Goal: Information Seeking & Learning: Find specific page/section

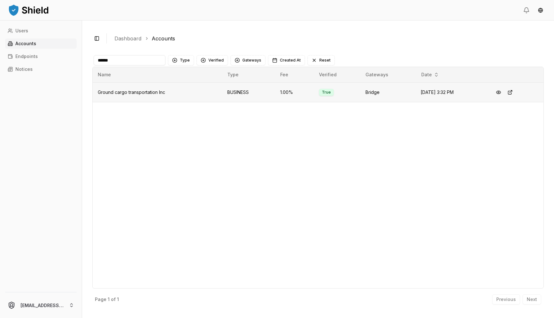
click at [185, 89] on td "Ground cargo transportation Inc" at bounding box center [157, 92] width 129 height 20
click at [121, 55] on input "******" at bounding box center [130, 60] width 72 height 10
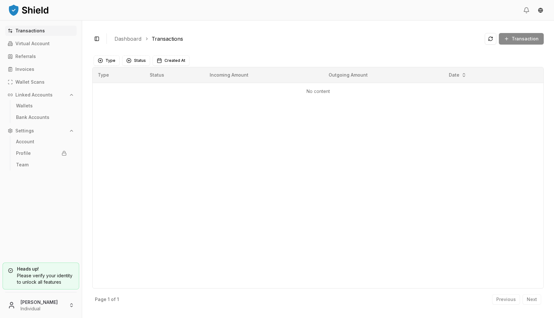
click at [43, 302] on html "Transactions Virtual Account Referrals Invoices Wallet Scans Linked Accounts Wa…" at bounding box center [277, 159] width 554 height 318
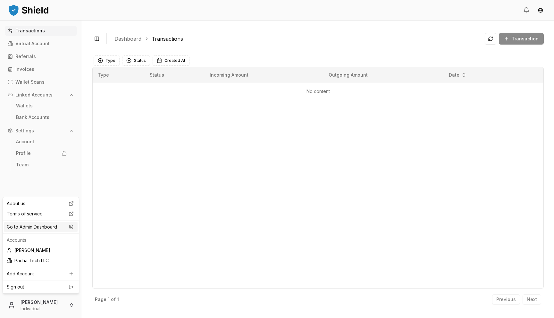
click at [58, 223] on div "Go to Admin Dashboard" at bounding box center [40, 227] width 73 height 10
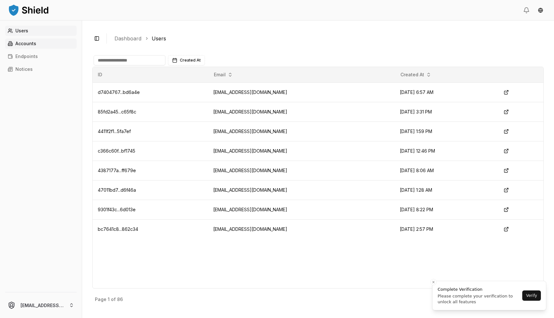
click at [30, 46] on p "Accounts" at bounding box center [25, 43] width 21 height 4
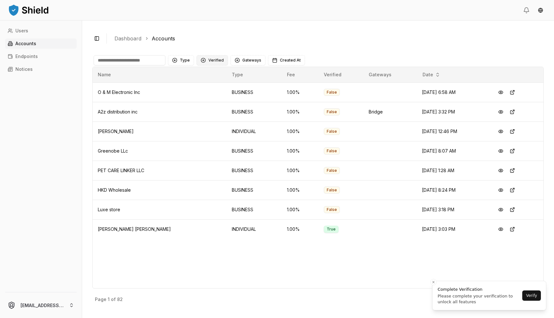
click at [222, 60] on button "Verified" at bounding box center [211, 60] width 31 height 10
click at [224, 85] on span "VERIFIED" at bounding box center [217, 86] width 19 height 6
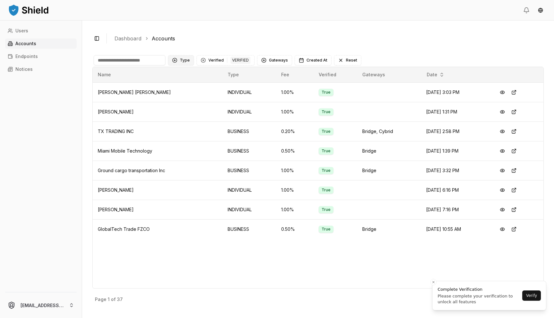
click at [186, 59] on button "Type" at bounding box center [181, 60] width 26 height 10
click at [185, 91] on div "INDIVIDUAL" at bounding box center [200, 86] width 61 height 10
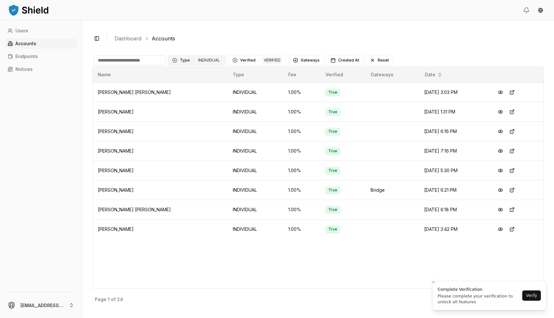
click at [182, 63] on button "Type 1 INDIVIDUAL" at bounding box center [197, 60] width 58 height 10
click at [189, 99] on span "BUSINESS" at bounding box center [190, 97] width 21 height 6
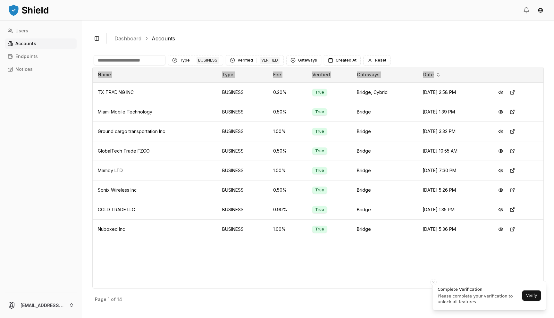
drag, startPoint x: 96, startPoint y: 92, endPoint x: 273, endPoint y: 268, distance: 249.5
click at [265, 268] on div "Name Type Fee Verified Gateways Date TX TRADING INC BUSINESS 0.20 % True Bridge…" at bounding box center [317, 178] width 451 height 222
drag, startPoint x: 522, startPoint y: 241, endPoint x: 94, endPoint y: 93, distance: 453.5
click at [94, 93] on div "Name Type Fee Verified Gateways Date TX TRADING INC BUSINESS 0.20 % True Bridge…" at bounding box center [317, 178] width 451 height 222
copy table "Name Type Fee Verified Gateways Date"
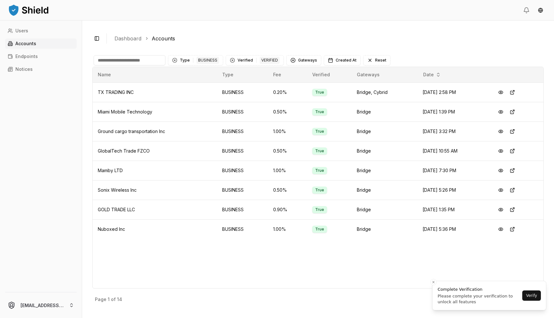
click at [257, 279] on div "Name Type Fee Verified Gateways Date TX TRADING INC BUSINESS 0.20 % True Bridge…" at bounding box center [317, 178] width 451 height 222
click at [433, 281] on line "Close toast" at bounding box center [433, 282] width 2 height 2
click at [530, 297] on p "Next" at bounding box center [532, 299] width 10 height 4
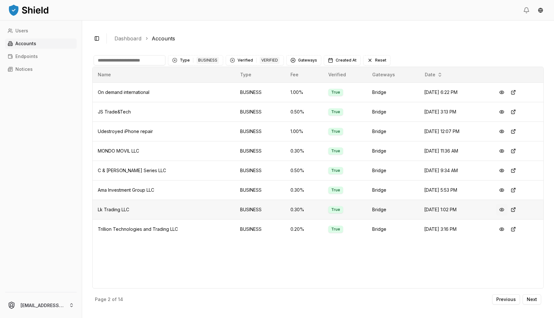
click at [504, 209] on button at bounding box center [502, 210] width 12 height 12
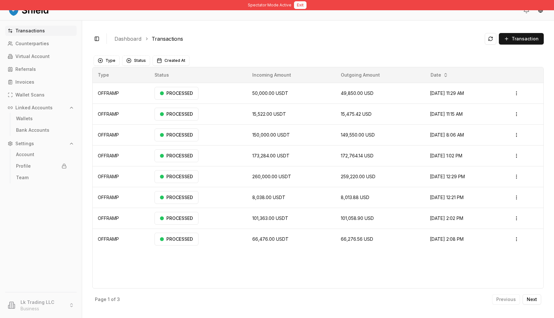
click at [300, 4] on button "Exit" at bounding box center [300, 5] width 13 height 8
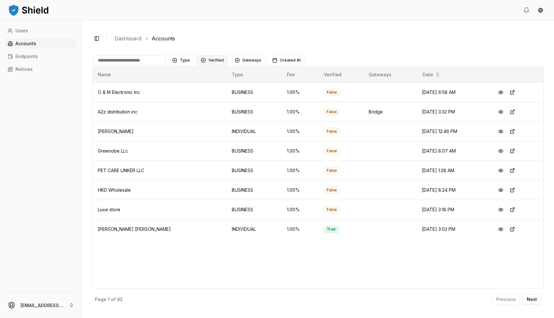
click at [212, 62] on button "Verified" at bounding box center [211, 60] width 31 height 10
click at [201, 88] on div "Suggestions" at bounding box center [202, 86] width 5 height 5
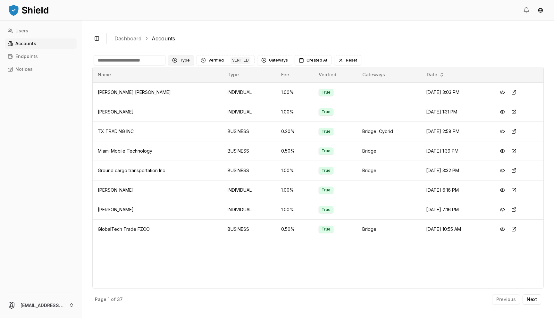
click at [182, 62] on button "Type" at bounding box center [181, 60] width 26 height 10
click at [188, 99] on span "BUSINESS" at bounding box center [190, 97] width 21 height 6
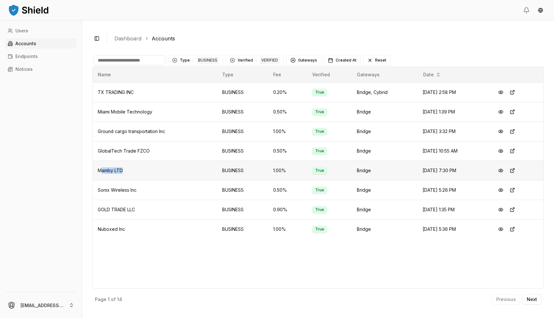
drag, startPoint x: 100, startPoint y: 170, endPoint x: 145, endPoint y: 173, distance: 45.0
click at [145, 173] on td "Mamby LTD" at bounding box center [155, 171] width 124 height 20
click at [119, 172] on span "Mamby LTD" at bounding box center [110, 170] width 25 height 5
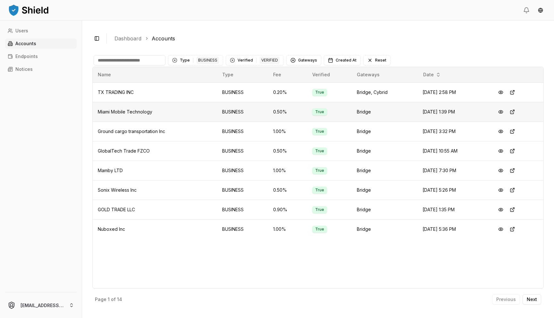
click at [129, 111] on span "Miami Mobile Technology" at bounding box center [125, 111] width 54 height 5
click at [536, 304] on button "Next" at bounding box center [531, 299] width 19 height 10
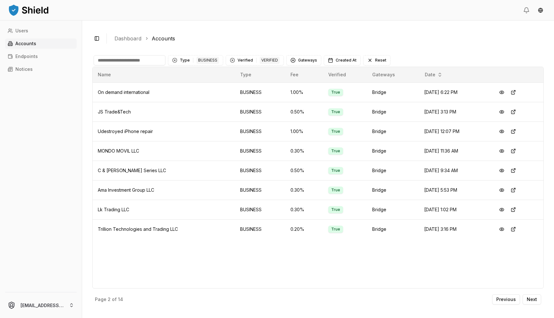
click at [103, 26] on div "Toggle Sidebar Dashboard Accounts Type 1 BUSINESS Verified 1 VERIFIED Gateways …" at bounding box center [318, 169] width 472 height 297
click at [534, 299] on p "Next" at bounding box center [532, 299] width 10 height 4
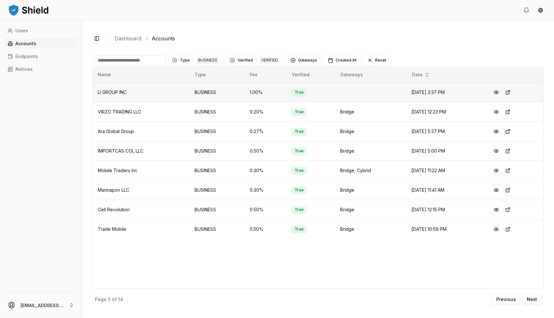
click at [103, 92] on span "LI GROUP INC" at bounding box center [112, 91] width 29 height 5
click at [117, 109] on span "VIRZO TRADING LLC" at bounding box center [119, 111] width 43 height 5
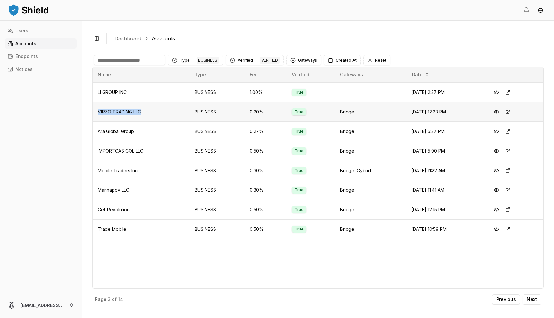
click at [117, 109] on span "VIRZO TRADING LLC" at bounding box center [119, 111] width 43 height 5
click at [119, 129] on span "Ara Global Group" at bounding box center [116, 131] width 36 height 5
click at [122, 152] on span "IMPORTCAS COL LLC" at bounding box center [121, 150] width 46 height 5
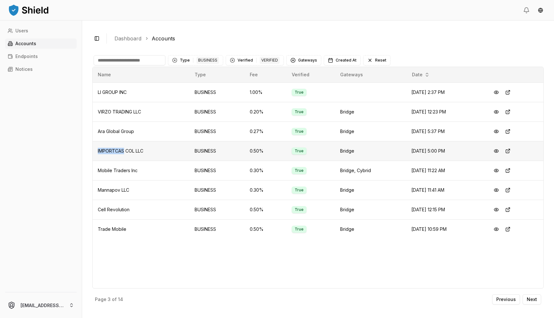
click at [122, 152] on span "IMPORTCAS COL LLC" at bounding box center [121, 150] width 46 height 5
click at [131, 168] on span "Mobile Traders Inc" at bounding box center [118, 170] width 40 height 5
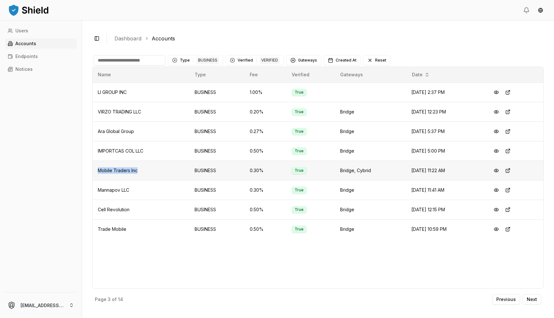
click at [131, 168] on span "Mobile Traders Inc" at bounding box center [118, 170] width 40 height 5
click at [113, 194] on td "Mannapov LLC" at bounding box center [141, 190] width 97 height 20
click at [113, 214] on td "Cell Revolution" at bounding box center [141, 210] width 97 height 20
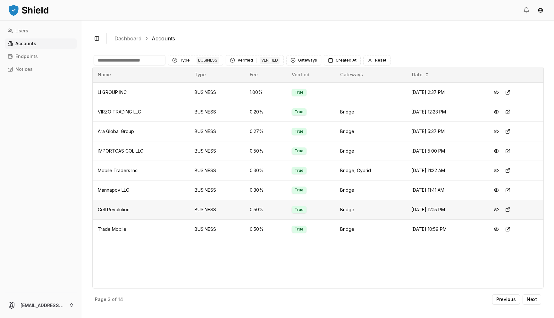
click at [113, 214] on td "Cell Revolution" at bounding box center [141, 210] width 97 height 20
click at [120, 230] on span "Trade Mobile" at bounding box center [112, 228] width 29 height 5
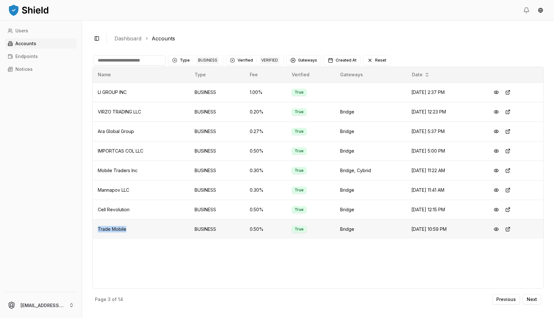
click at [120, 230] on span "Trade Mobile" at bounding box center [112, 228] width 29 height 5
click at [536, 299] on p "Next" at bounding box center [532, 299] width 10 height 4
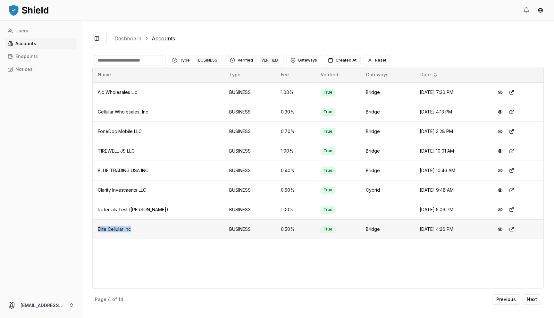
click at [115, 238] on td "Elite Cellular Inc" at bounding box center [158, 229] width 131 height 20
click at [130, 92] on span "Ajc Wholesales Llc" at bounding box center [117, 91] width 39 height 5
click at [125, 111] on span "Cellular Wholesales, Inc" at bounding box center [123, 111] width 50 height 5
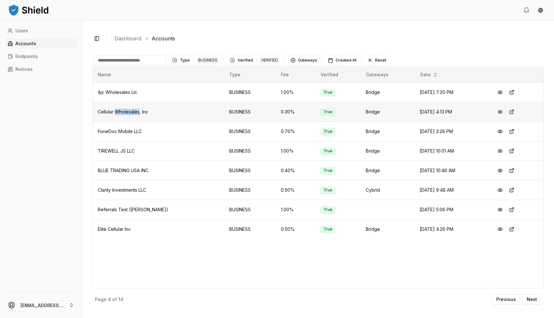
click at [125, 111] on span "Cellular Wholesales, Inc" at bounding box center [123, 111] width 50 height 5
click at [513, 112] on button at bounding box center [512, 112] width 12 height 12
click at [527, 300] on p "Next" at bounding box center [532, 299] width 10 height 4
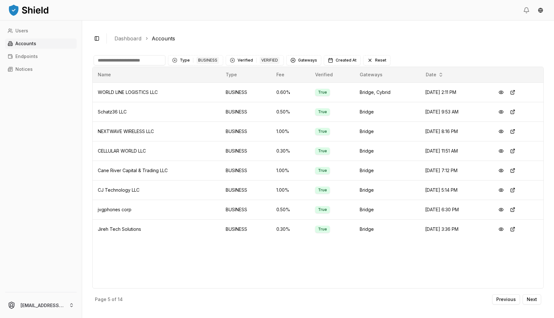
click at [401, 261] on div "Name Type Fee Verified Gateways Date WORLD LINE LOGISTICS LLC BUSINESS 0.60 % T…" at bounding box center [317, 178] width 451 height 222
click at [134, 107] on td "Schatz36 LLC" at bounding box center [157, 112] width 128 height 20
click at [504, 111] on button at bounding box center [501, 112] width 12 height 12
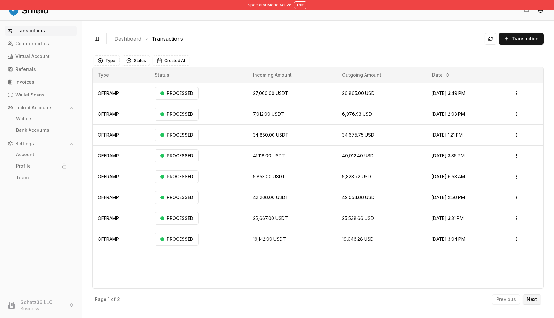
click at [534, 302] on button "Next" at bounding box center [531, 299] width 19 height 10
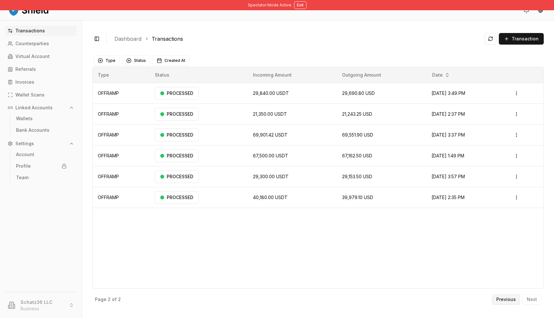
click at [511, 299] on p "Previous" at bounding box center [506, 299] width 20 height 4
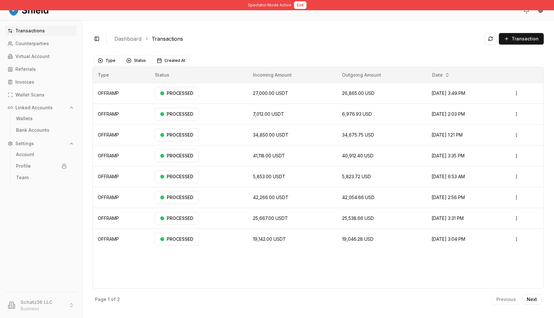
click at [300, 5] on button "Exit" at bounding box center [300, 5] width 13 height 8
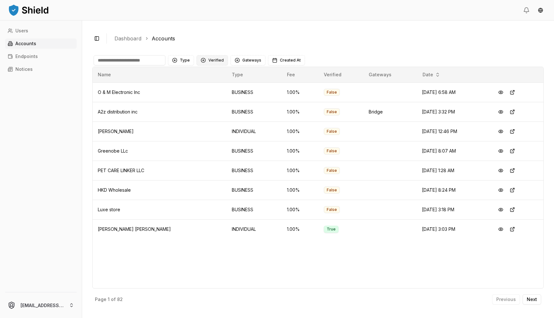
click at [212, 63] on button "Verified" at bounding box center [211, 60] width 31 height 10
click at [222, 88] on span "VERIFIED" at bounding box center [217, 86] width 19 height 6
click at [186, 62] on button "Type" at bounding box center [181, 60] width 26 height 10
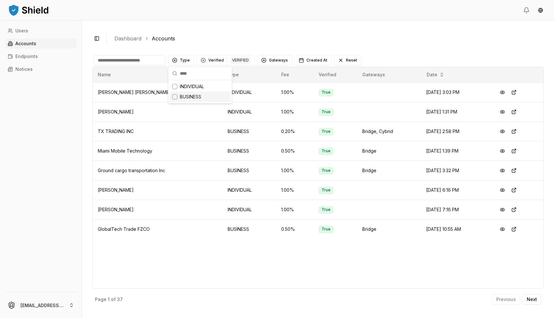
click at [199, 93] on div "BUSINESS" at bounding box center [200, 97] width 61 height 10
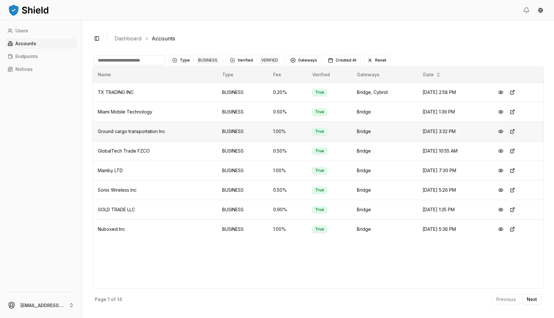
click at [516, 131] on button at bounding box center [512, 132] width 12 height 12
click at [515, 152] on button at bounding box center [512, 151] width 12 height 12
click at [130, 65] on div "Type 1 BUSINESS Verified 1 VERIFIED Gateways Created At Reset" at bounding box center [317, 60] width 451 height 13
click at [130, 58] on input at bounding box center [130, 60] width 72 height 10
type input "****"
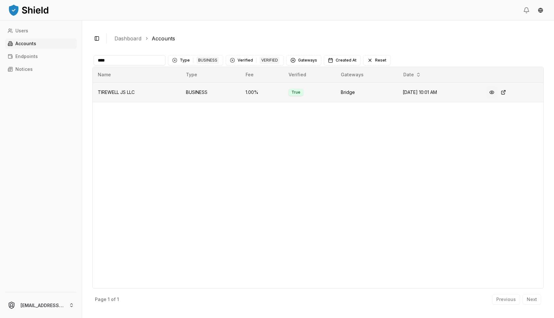
click at [497, 88] on button at bounding box center [492, 93] width 12 height 12
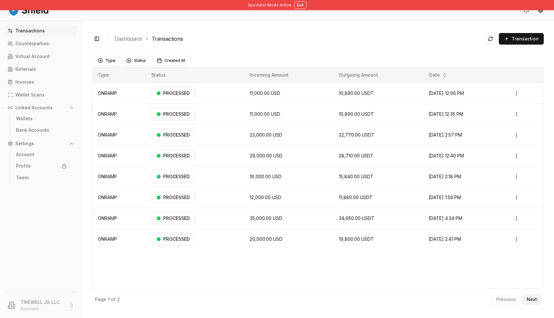
click at [540, 298] on button "Next" at bounding box center [531, 299] width 19 height 10
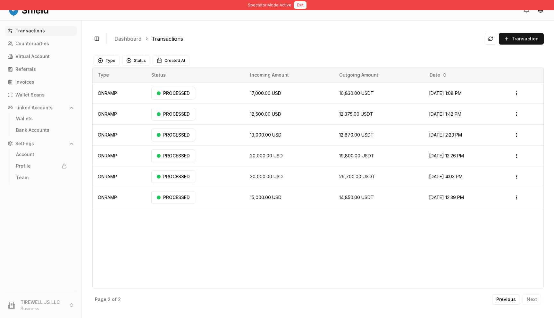
click at [296, 7] on button "Exit" at bounding box center [300, 5] width 13 height 8
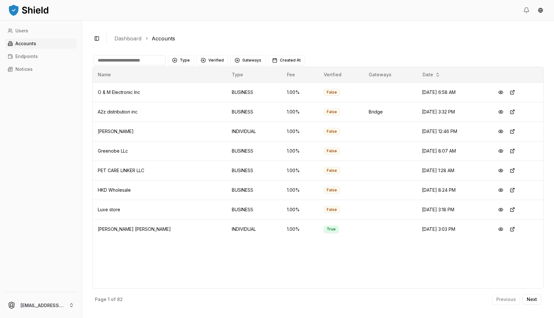
click at [146, 60] on input at bounding box center [130, 60] width 72 height 10
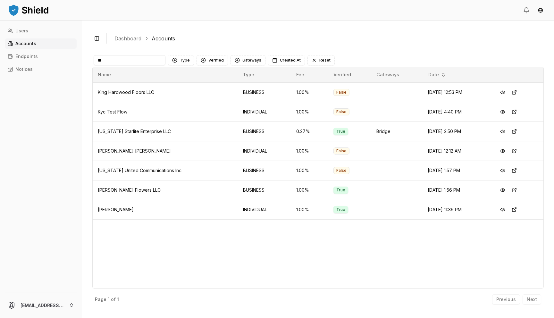
type input "*"
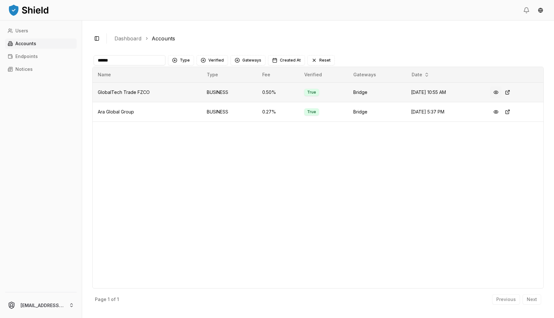
type input "******"
click at [497, 94] on button at bounding box center [496, 93] width 12 height 12
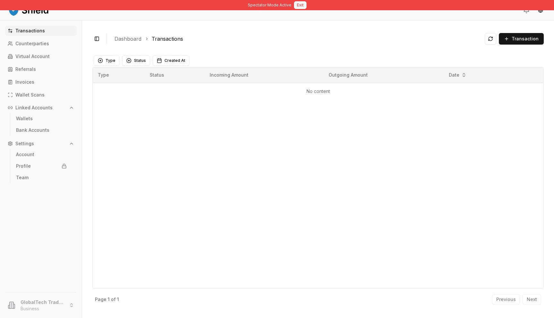
click at [299, 7] on button "Exit" at bounding box center [300, 5] width 13 height 8
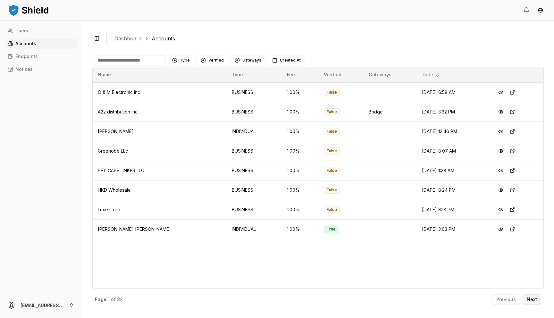
click at [531, 298] on p "Next" at bounding box center [532, 299] width 10 height 4
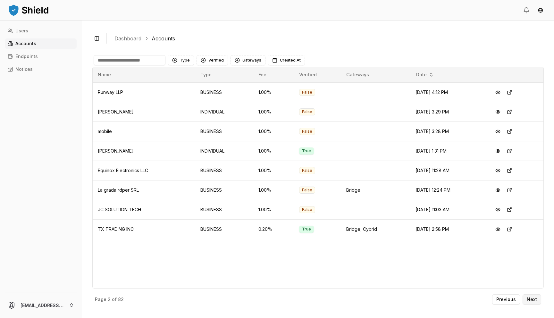
click at [533, 302] on p "Next" at bounding box center [532, 299] width 10 height 4
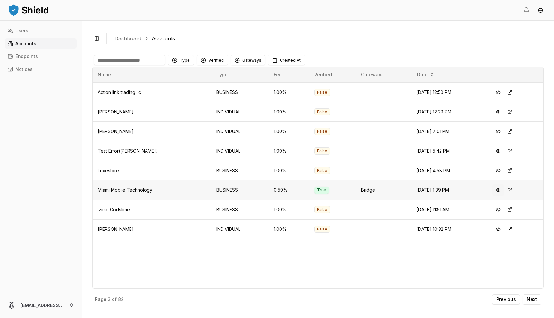
click at [499, 189] on button at bounding box center [498, 190] width 12 height 12
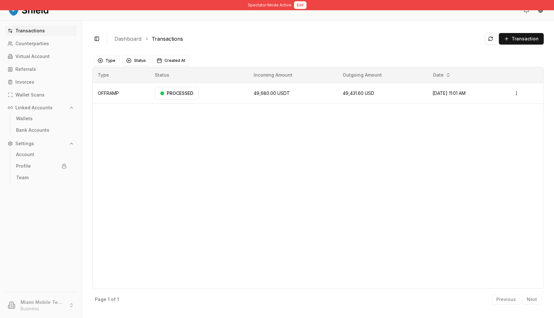
click at [303, 6] on button "Exit" at bounding box center [300, 5] width 13 height 8
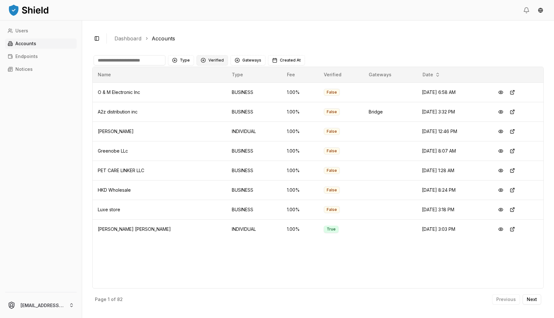
click at [220, 63] on button "Verified" at bounding box center [211, 60] width 31 height 10
click at [202, 85] on div "Suggestions" at bounding box center [202, 86] width 5 height 5
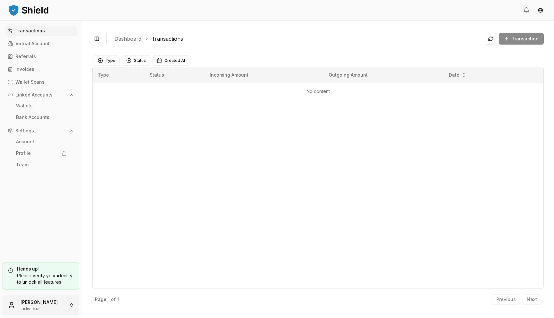
click at [33, 309] on html "Transactions Virtual Account Referrals Invoices Wallet Scans Linked Accounts Wa…" at bounding box center [277, 159] width 554 height 318
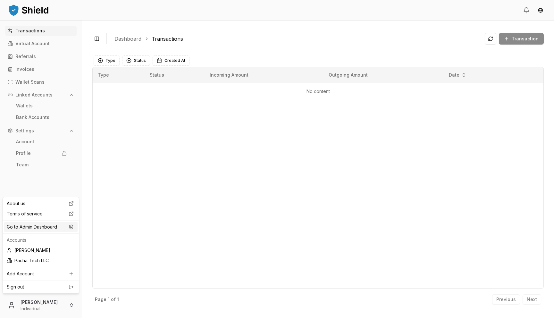
click at [46, 227] on div "Go to Admin Dashboard" at bounding box center [40, 227] width 73 height 10
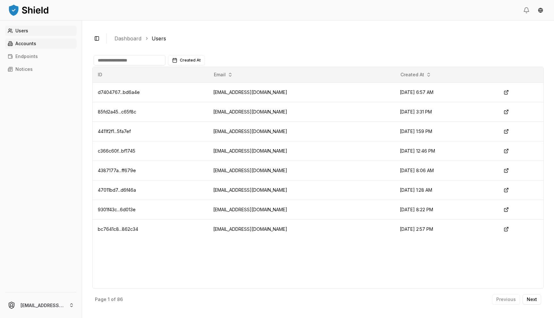
click at [66, 47] on link "Accounts" at bounding box center [40, 43] width 71 height 10
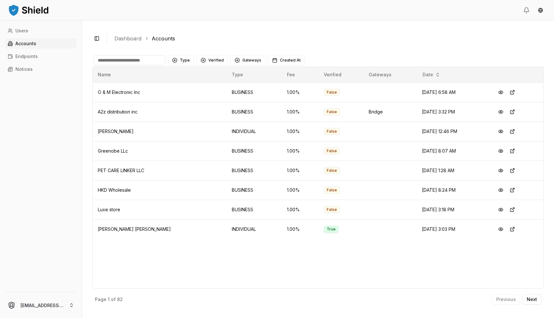
click at [140, 61] on input at bounding box center [130, 60] width 72 height 10
paste input "*********"
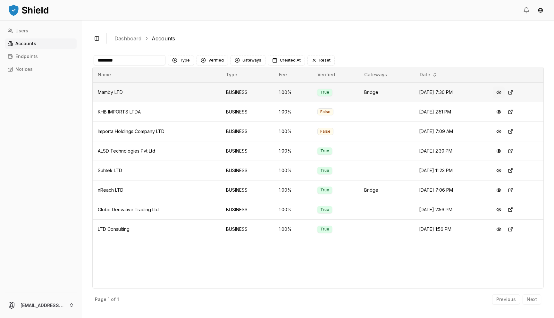
type input "*********"
click at [503, 89] on button at bounding box center [499, 93] width 12 height 12
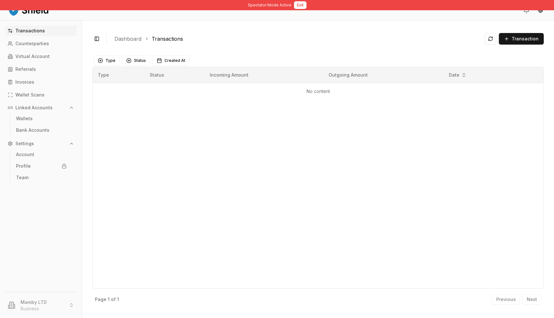
click at [301, 4] on button "Exit" at bounding box center [300, 5] width 13 height 8
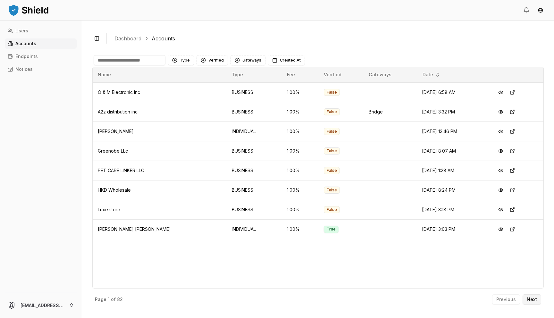
click at [531, 300] on p "Next" at bounding box center [532, 299] width 10 height 4
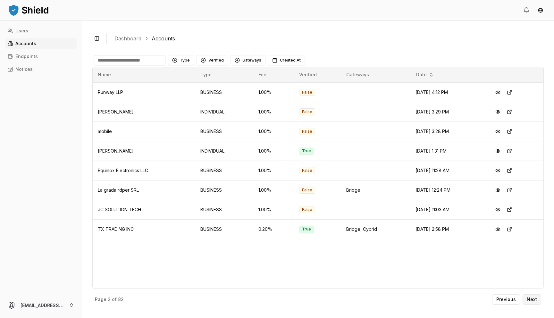
click at [534, 294] on button "Next" at bounding box center [531, 299] width 19 height 10
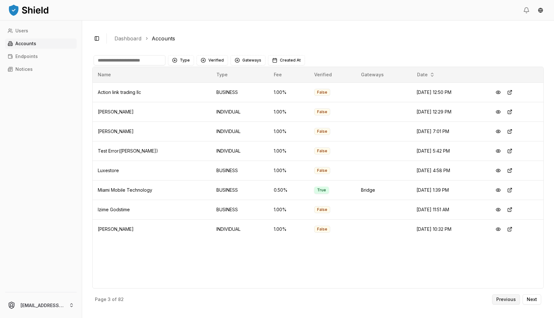
click at [507, 297] on p "Previous" at bounding box center [506, 299] width 20 height 4
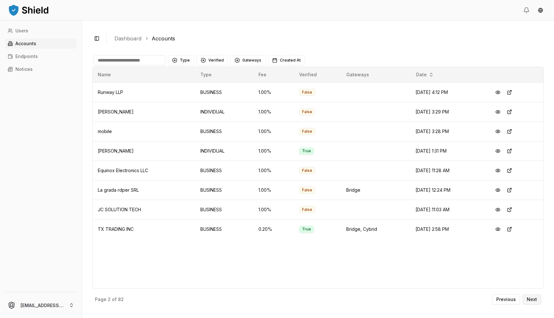
click at [538, 297] on button "Next" at bounding box center [531, 299] width 19 height 10
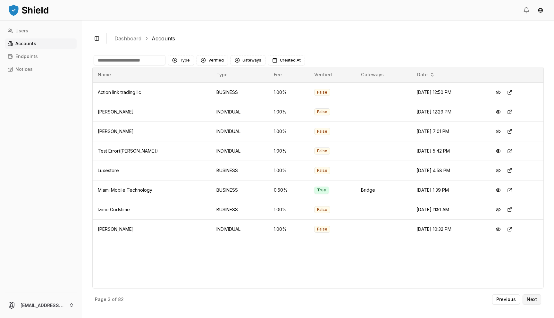
click at [534, 301] on p "Next" at bounding box center [532, 299] width 10 height 4
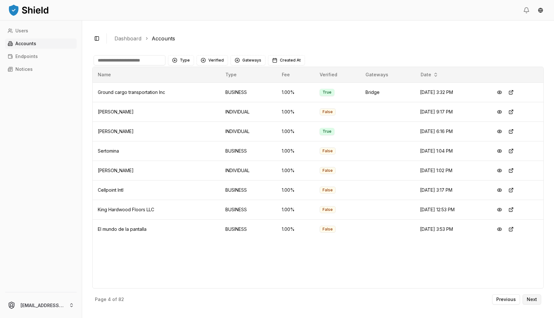
click at [538, 304] on button "Next" at bounding box center [531, 299] width 19 height 10
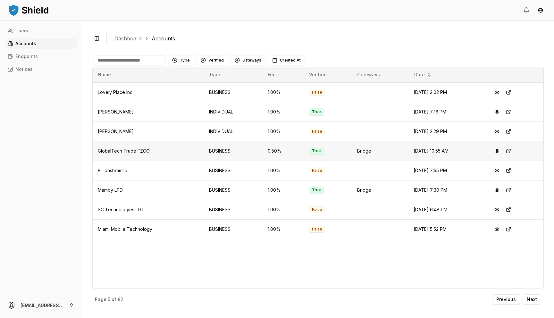
click at [135, 152] on span "GlobalTech Trade FZCO" at bounding box center [124, 150] width 52 height 5
click at [529, 296] on button "Next" at bounding box center [531, 299] width 19 height 10
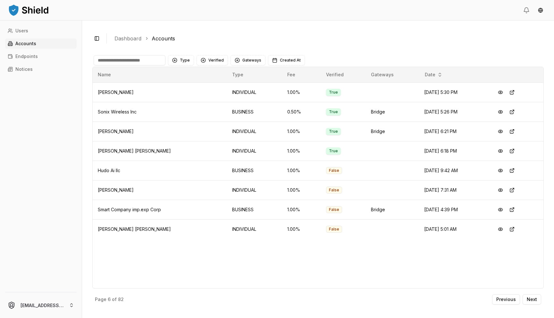
click at [143, 60] on input at bounding box center [130, 60] width 72 height 10
type input "*****"
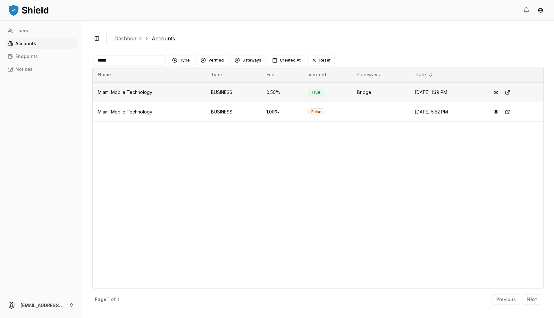
click at [138, 93] on span "Miami Mobile Technology" at bounding box center [125, 91] width 54 height 5
click at [501, 92] on button at bounding box center [496, 93] width 12 height 12
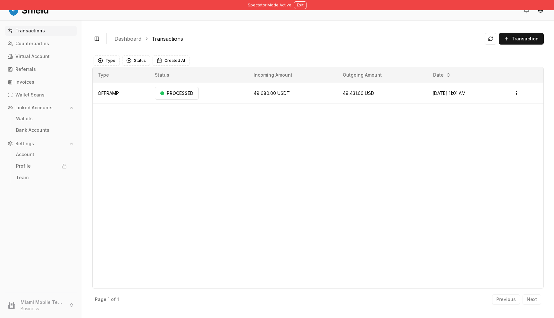
click at [298, 67] on div "Type Status Created At" at bounding box center [317, 60] width 451 height 13
click at [299, 4] on button "Exit" at bounding box center [300, 5] width 13 height 8
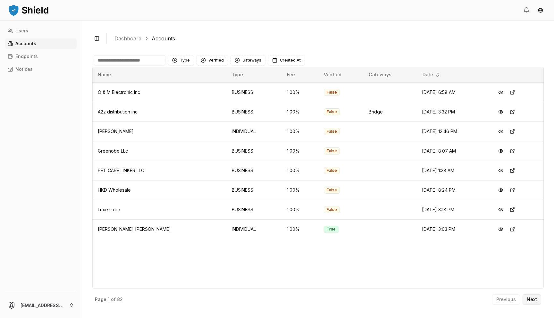
click at [534, 298] on p "Next" at bounding box center [532, 299] width 10 height 4
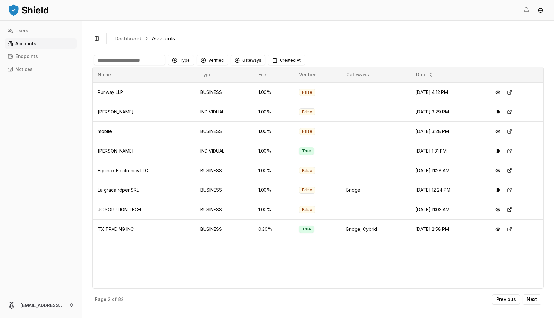
click at [120, 57] on input at bounding box center [130, 60] width 72 height 10
type input "******"
click at [125, 63] on input "******" at bounding box center [130, 60] width 72 height 10
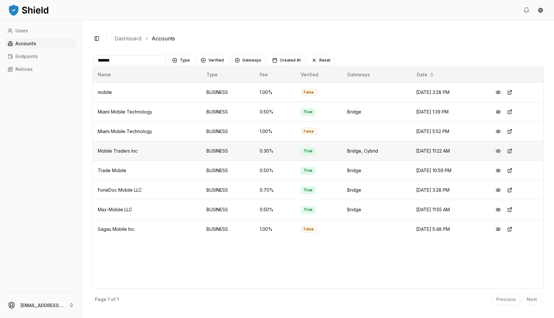
click at [501, 150] on button at bounding box center [498, 151] width 12 height 12
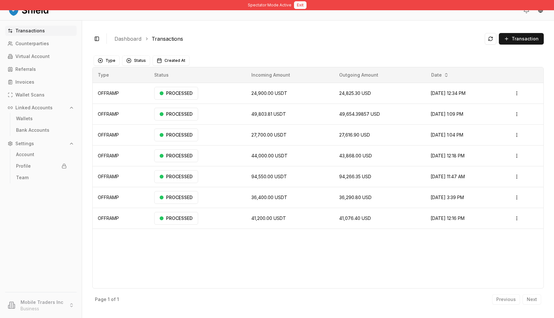
click at [303, 6] on button "Exit" at bounding box center [300, 5] width 13 height 8
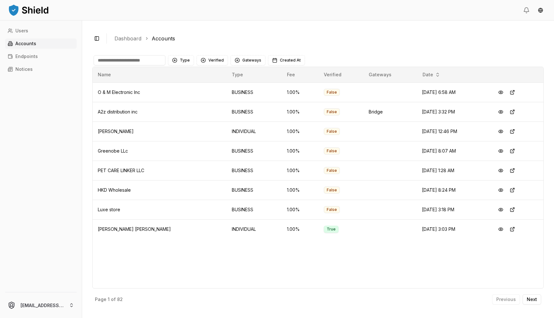
click at [531, 294] on div "Page 1 of 82 Previous Next" at bounding box center [317, 297] width 451 height 19
click at [532, 300] on p "Next" at bounding box center [532, 299] width 10 height 4
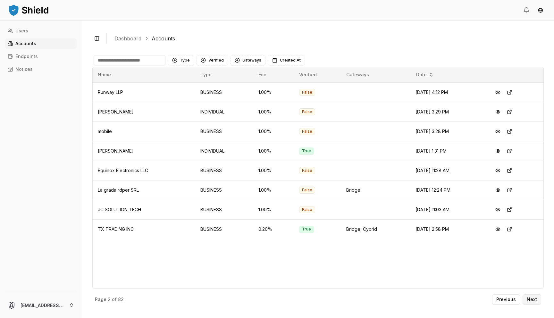
click at [527, 298] on p "Next" at bounding box center [532, 299] width 10 height 4
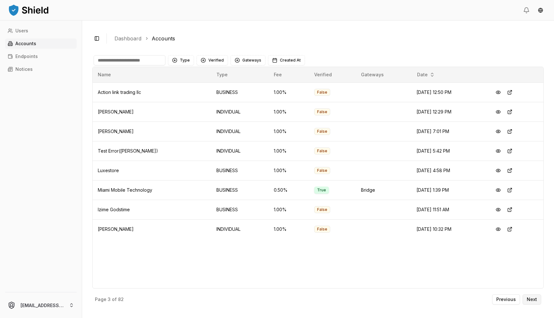
click at [531, 299] on p "Next" at bounding box center [532, 299] width 10 height 4
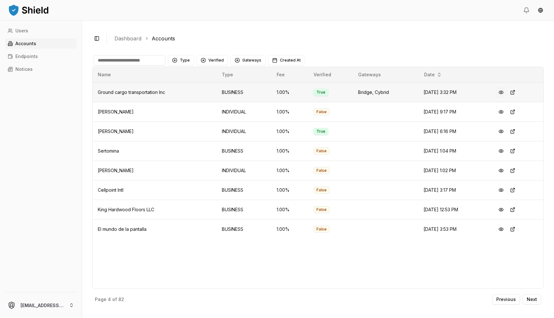
click at [504, 92] on button at bounding box center [501, 93] width 12 height 12
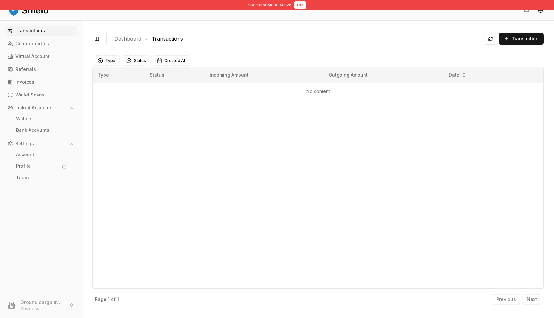
click at [296, 3] on button "Exit" at bounding box center [300, 5] width 13 height 8
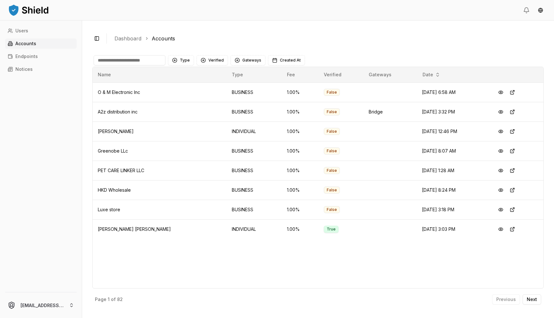
click at [119, 60] on input at bounding box center [130, 60] width 72 height 10
type input "****"
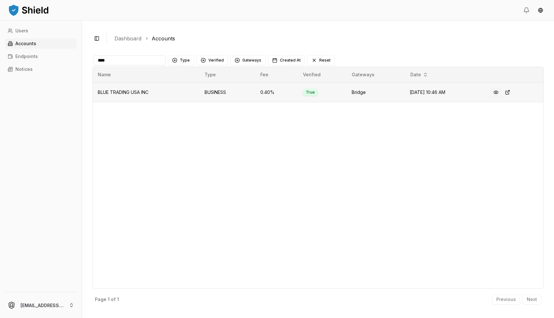
click at [496, 92] on button at bounding box center [496, 93] width 12 height 12
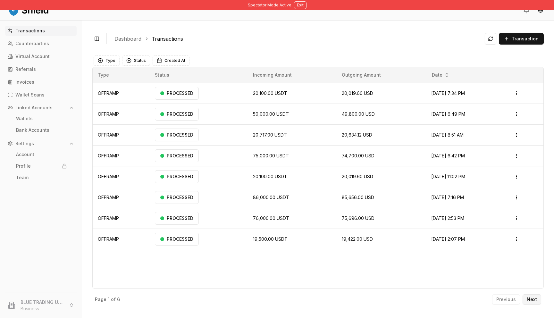
click at [535, 297] on p "Next" at bounding box center [532, 299] width 10 height 4
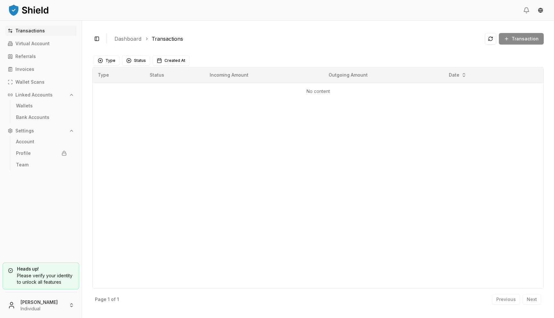
click at [45, 292] on div "Heads up! Please verify your identity to unlock all features Jose Rojas Individ…" at bounding box center [41, 289] width 82 height 58
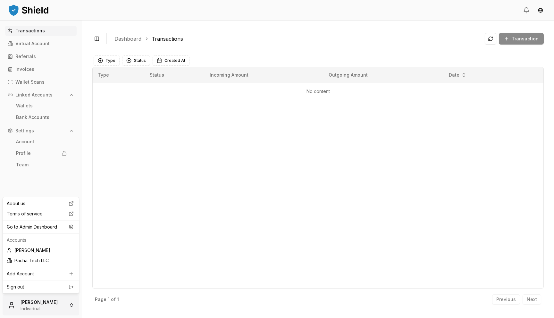
click at [36, 304] on html "Transactions Virtual Account Referrals Invoices Wallet Scans Linked Accounts Wa…" at bounding box center [277, 159] width 554 height 318
click at [54, 227] on div "Go to Admin Dashboard" at bounding box center [40, 227] width 73 height 10
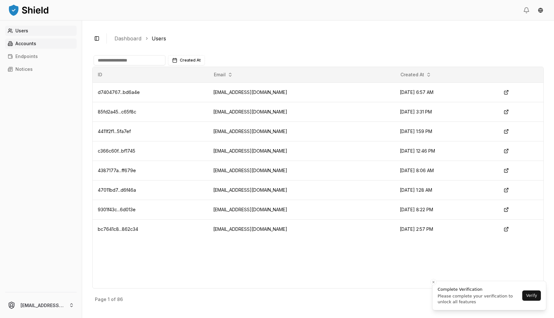
click at [22, 45] on p "Accounts" at bounding box center [25, 43] width 21 height 4
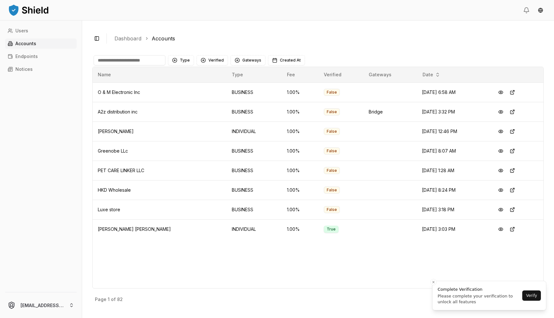
click at [121, 60] on input at bounding box center [130, 60] width 72 height 10
type input "****"
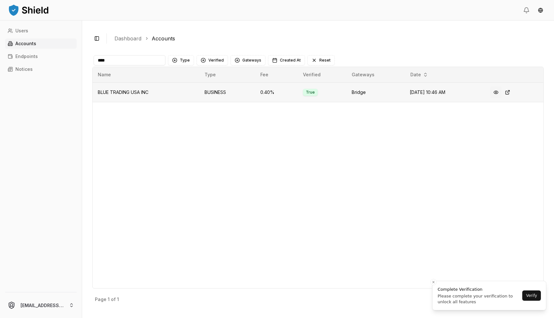
click at [498, 93] on button at bounding box center [496, 93] width 12 height 12
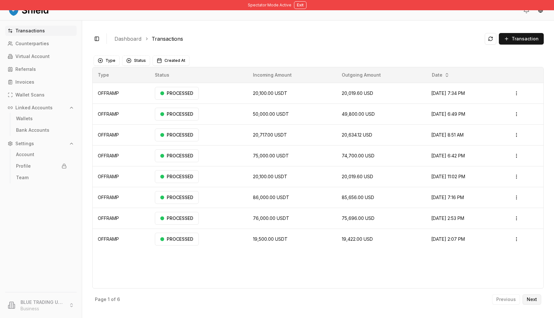
click at [530, 299] on p "Next" at bounding box center [532, 299] width 10 height 4
click at [302, 4] on button "Exit" at bounding box center [300, 5] width 13 height 8
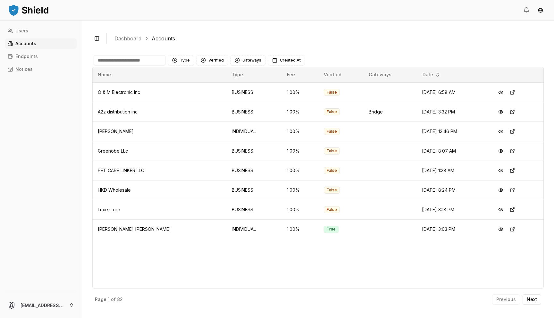
click at [122, 59] on input at bounding box center [130, 60] width 72 height 10
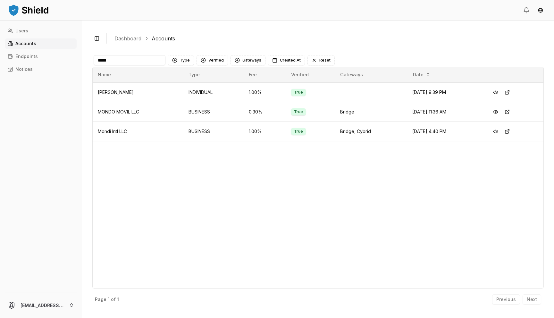
type input "*****"
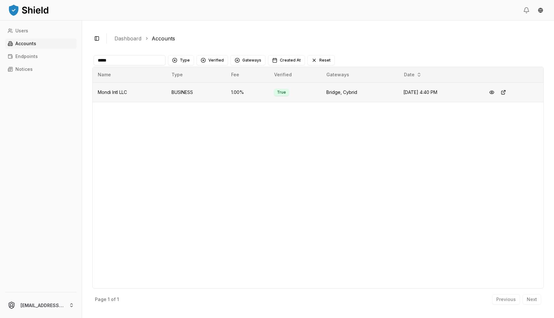
click at [303, 92] on td "True" at bounding box center [295, 92] width 52 height 20
click at [246, 93] on td "1.00 %" at bounding box center [247, 92] width 43 height 20
click at [125, 92] on span "Mondi Intl LLC" at bounding box center [112, 91] width 29 height 5
click at [495, 94] on button at bounding box center [492, 93] width 12 height 12
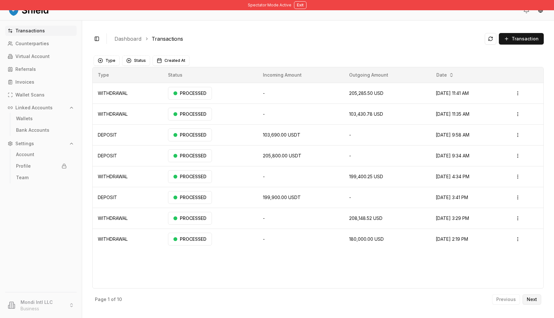
click at [530, 298] on p "Next" at bounding box center [532, 299] width 10 height 4
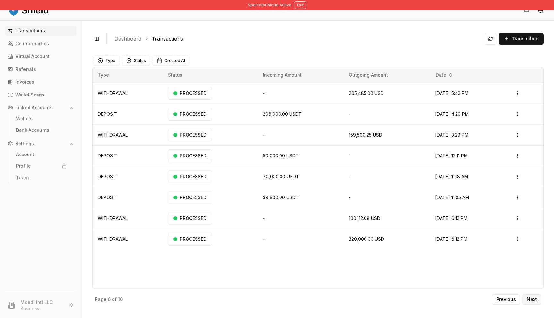
click at [530, 298] on p "Next" at bounding box center [532, 299] width 10 height 4
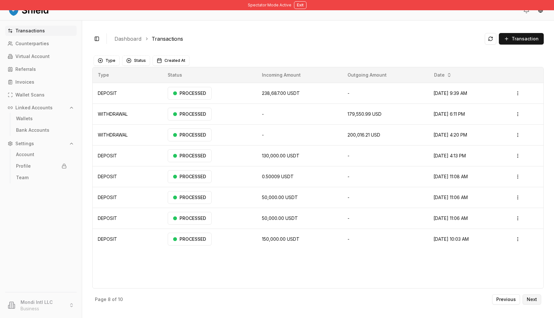
click at [530, 298] on p "Next" at bounding box center [532, 299] width 10 height 4
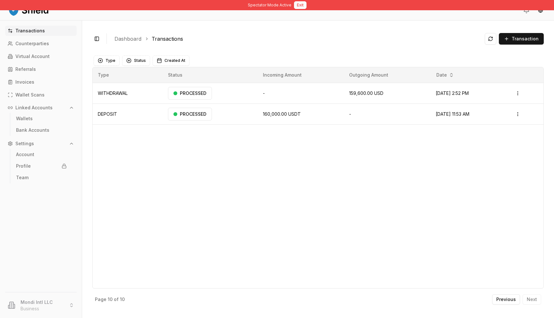
click at [301, 2] on button "Exit" at bounding box center [300, 5] width 13 height 8
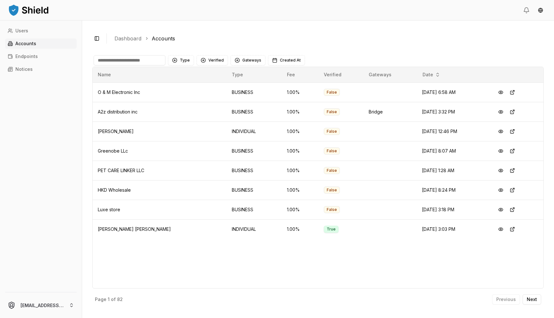
click at [129, 61] on input at bounding box center [130, 60] width 72 height 10
type input "*****"
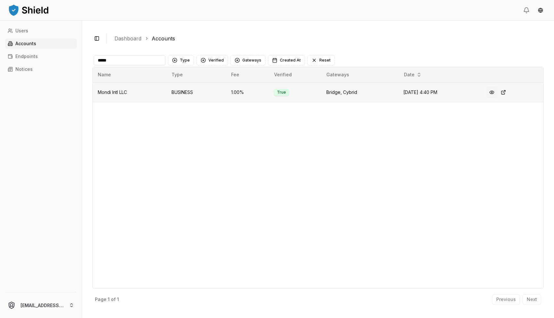
click at [494, 93] on button at bounding box center [492, 93] width 12 height 12
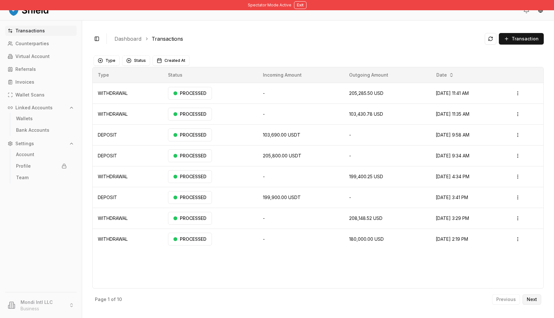
click at [532, 297] on p "Next" at bounding box center [532, 299] width 10 height 4
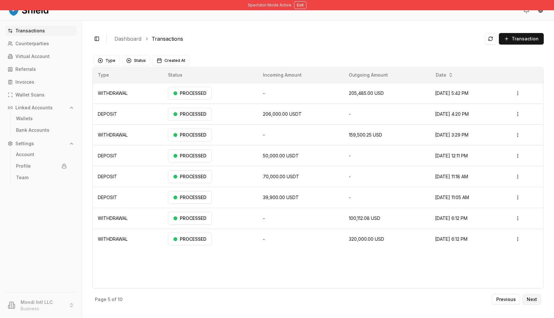
click at [532, 297] on p "Next" at bounding box center [532, 299] width 10 height 4
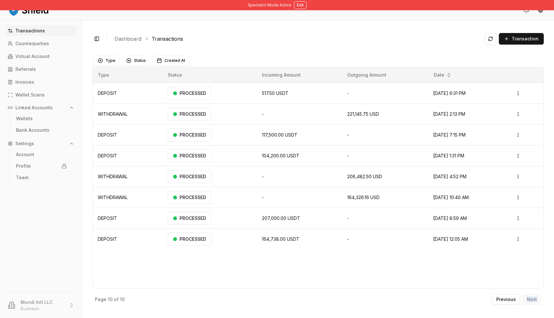
click at [532, 296] on div "Previous Next" at bounding box center [516, 299] width 49 height 10
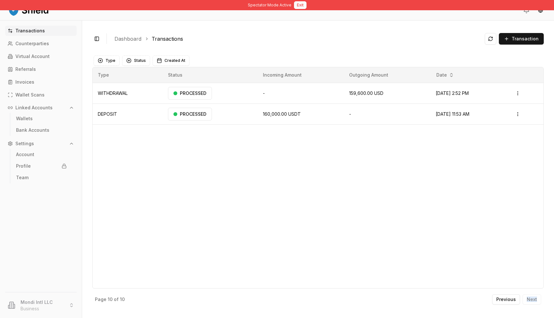
click at [297, 4] on button "Exit" at bounding box center [300, 5] width 13 height 8
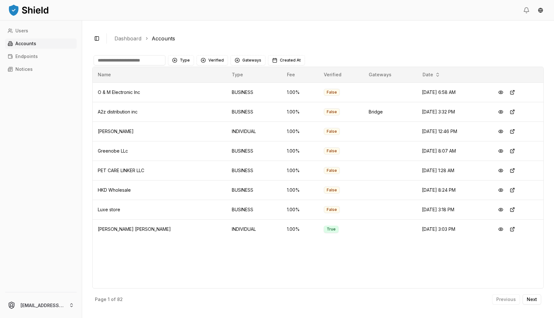
click at [255, 36] on ol "Dashboard Accounts" at bounding box center [326, 39] width 424 height 8
click at [528, 299] on p "Next" at bounding box center [532, 299] width 10 height 4
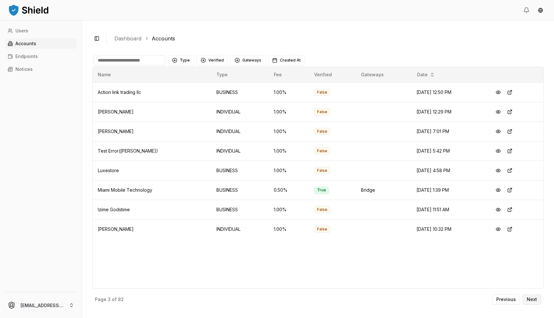
click at [528, 299] on p "Next" at bounding box center [532, 299] width 10 height 4
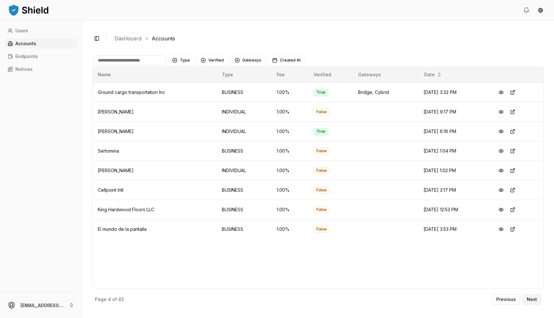
click at [528, 299] on p "Next" at bounding box center [532, 299] width 10 height 4
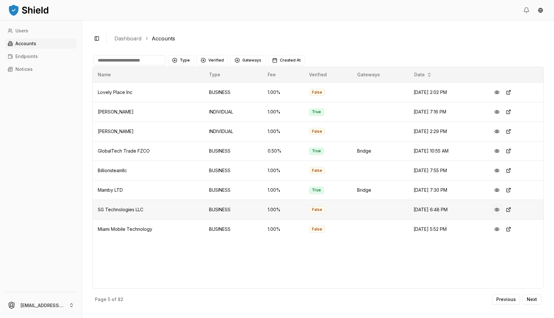
click at [499, 209] on button at bounding box center [497, 210] width 12 height 12
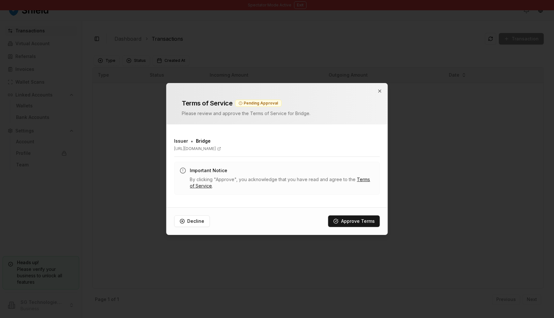
click at [378, 94] on div "Terms of Service Pending Approval Please review and approve the Terms of Servic…" at bounding box center [276, 104] width 205 height 26
click at [379, 91] on icon "button" at bounding box center [379, 90] width 5 height 5
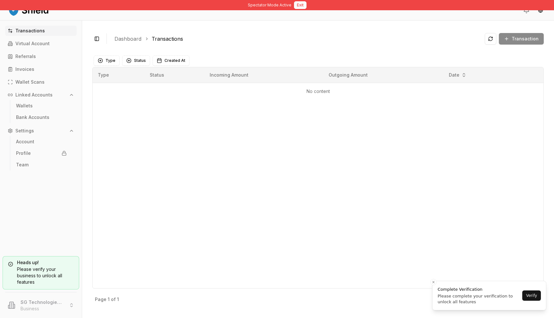
click at [300, 5] on button "Exit" at bounding box center [300, 5] width 13 height 8
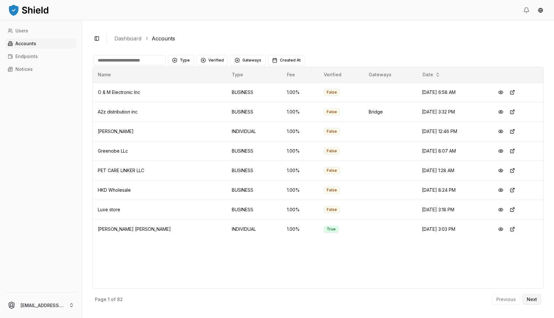
click at [530, 300] on p "Next" at bounding box center [532, 299] width 10 height 4
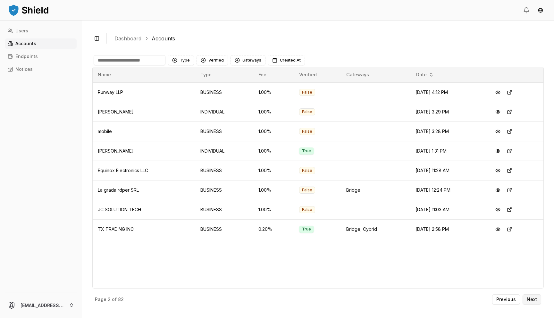
click at [527, 298] on p "Next" at bounding box center [532, 299] width 10 height 4
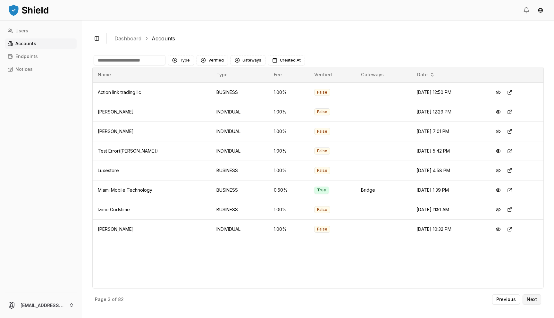
click at [533, 299] on p "Next" at bounding box center [532, 299] width 10 height 4
